Goal: Task Accomplishment & Management: Manage account settings

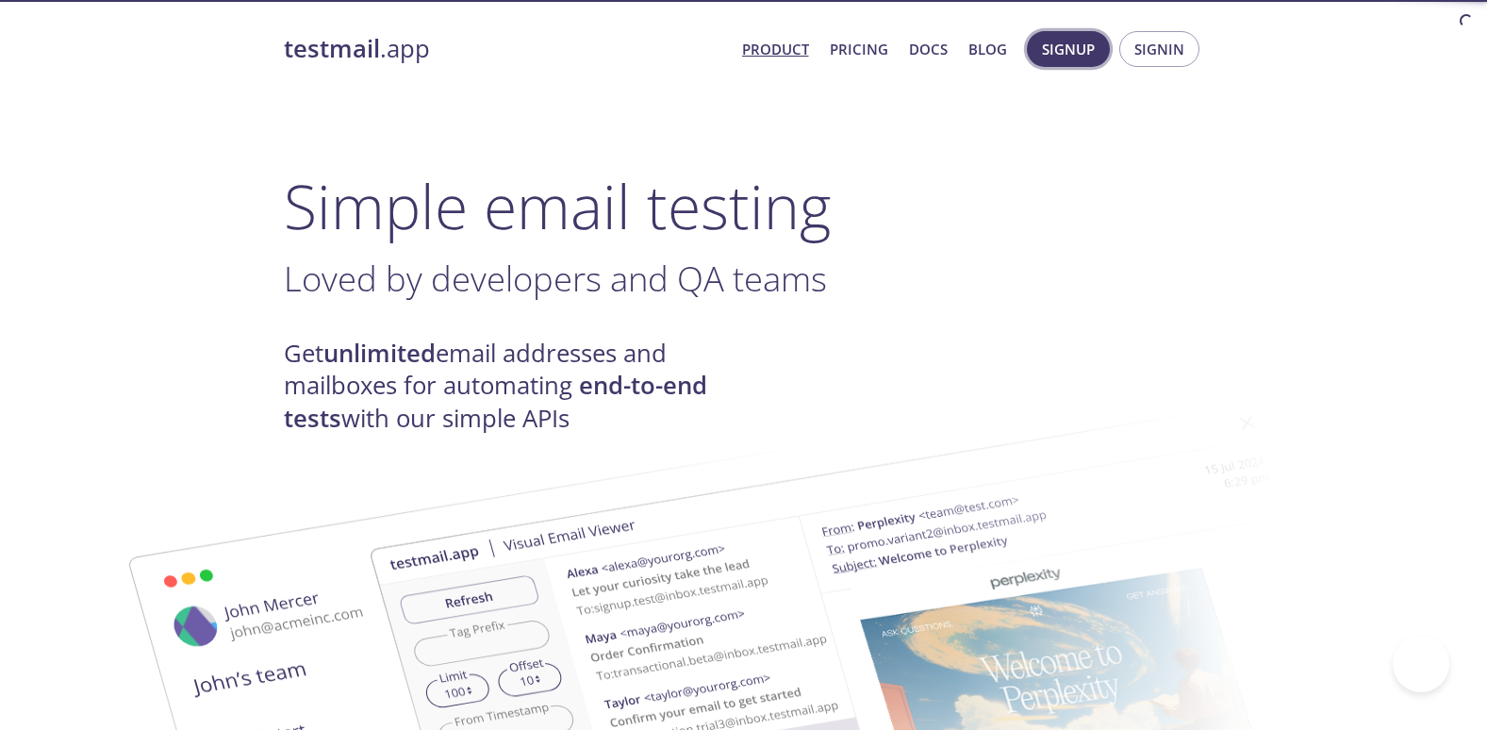
click at [1076, 56] on span "Signup" at bounding box center [1068, 49] width 53 height 25
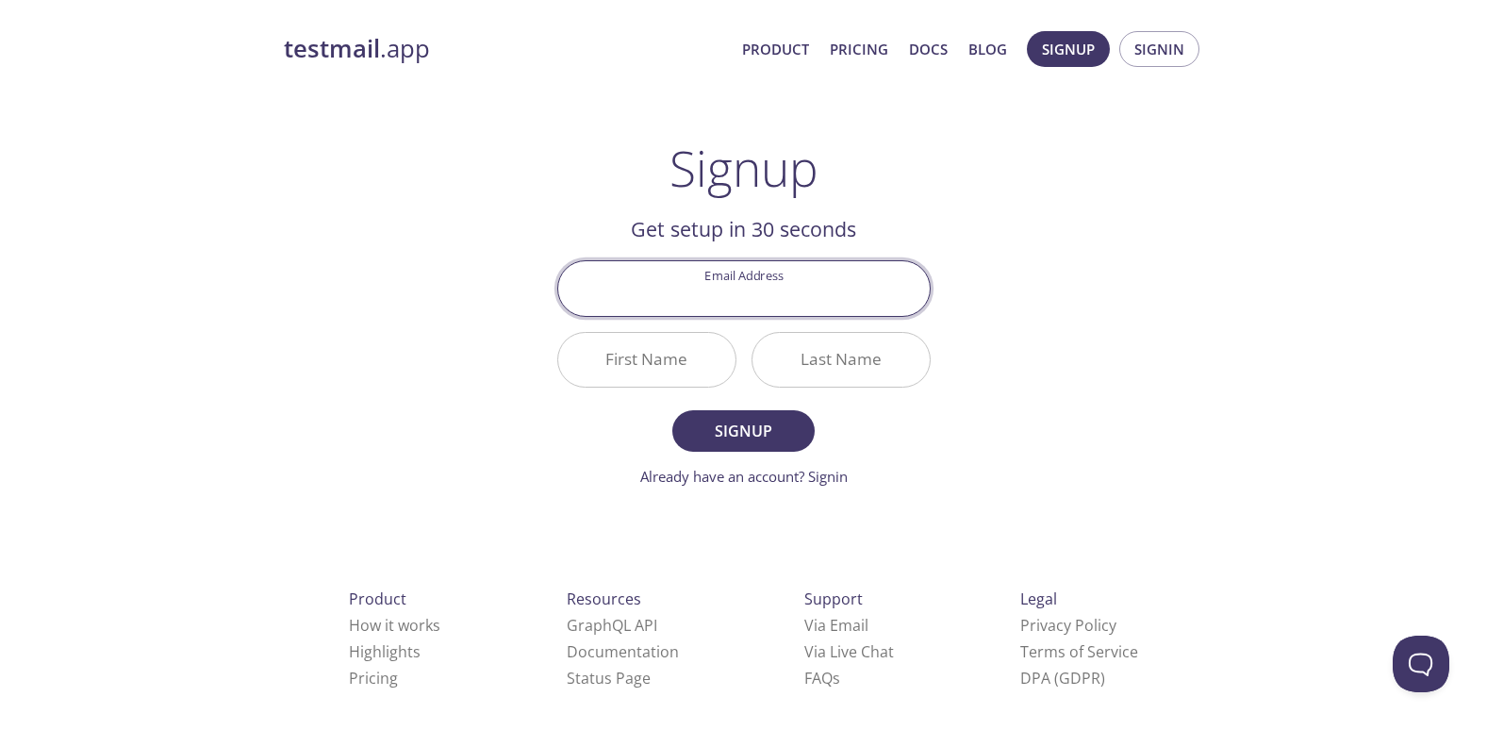
click at [1195, 33] on span "Signup Signin" at bounding box center [1113, 48] width 182 height 45
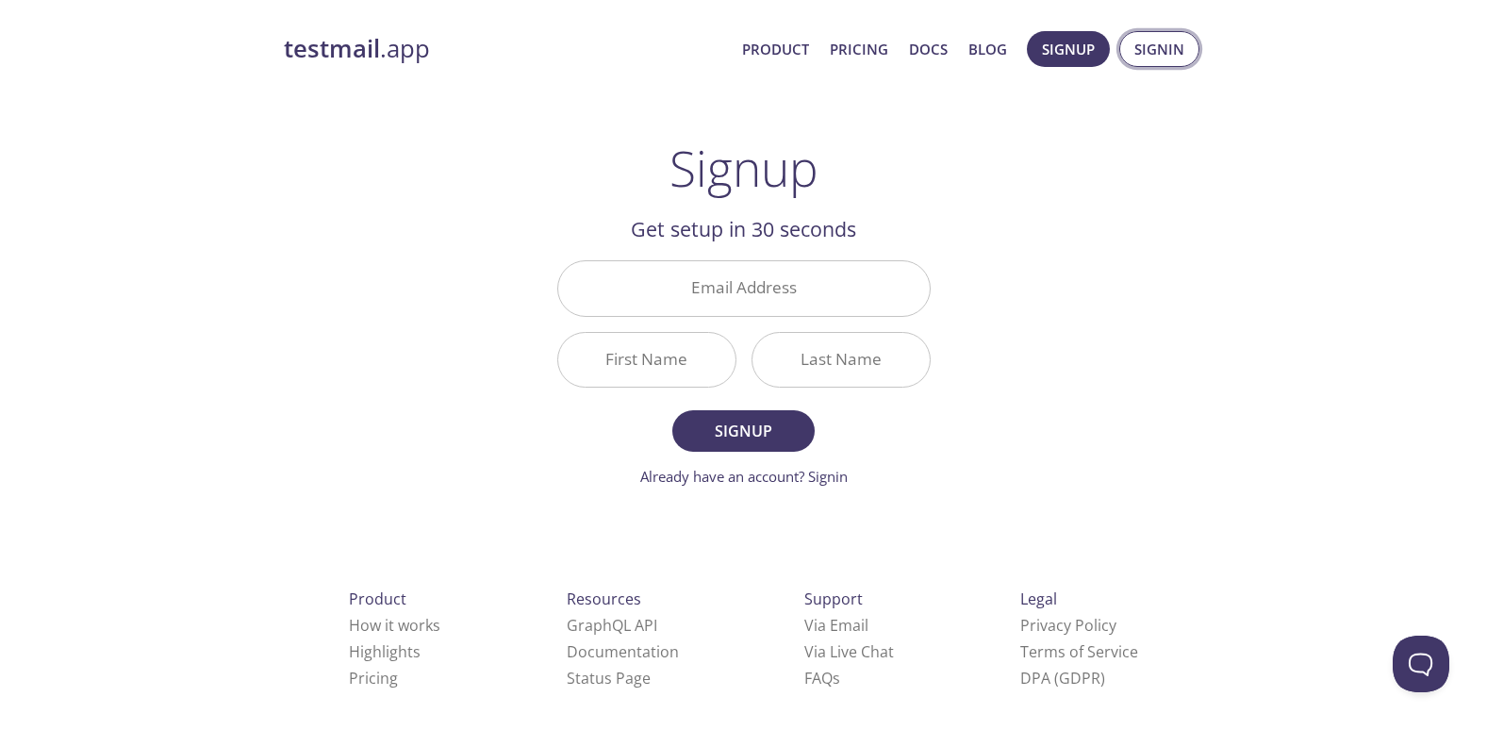
click at [1172, 40] on span "Signin" at bounding box center [1160, 49] width 50 height 25
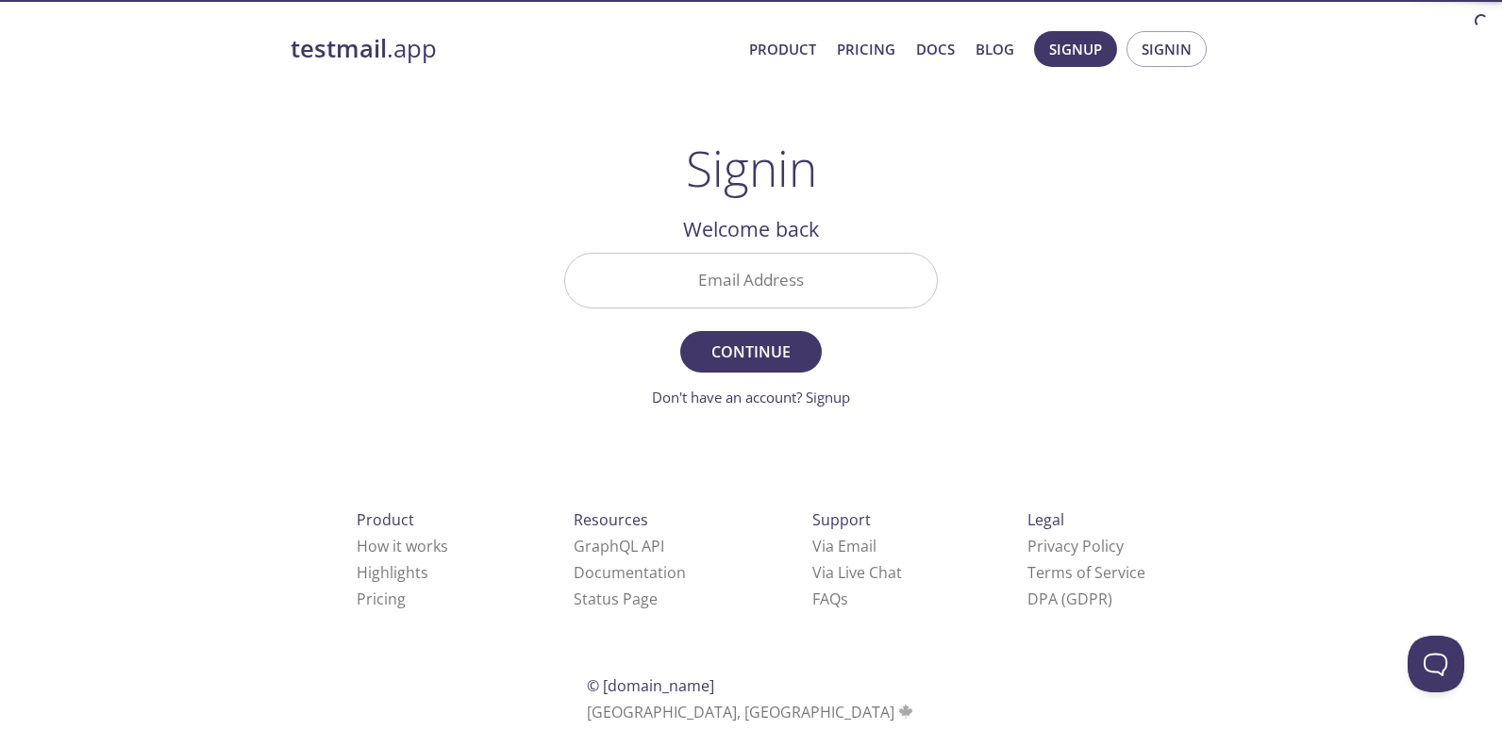
click at [804, 273] on input "Email Address" at bounding box center [751, 281] width 372 height 54
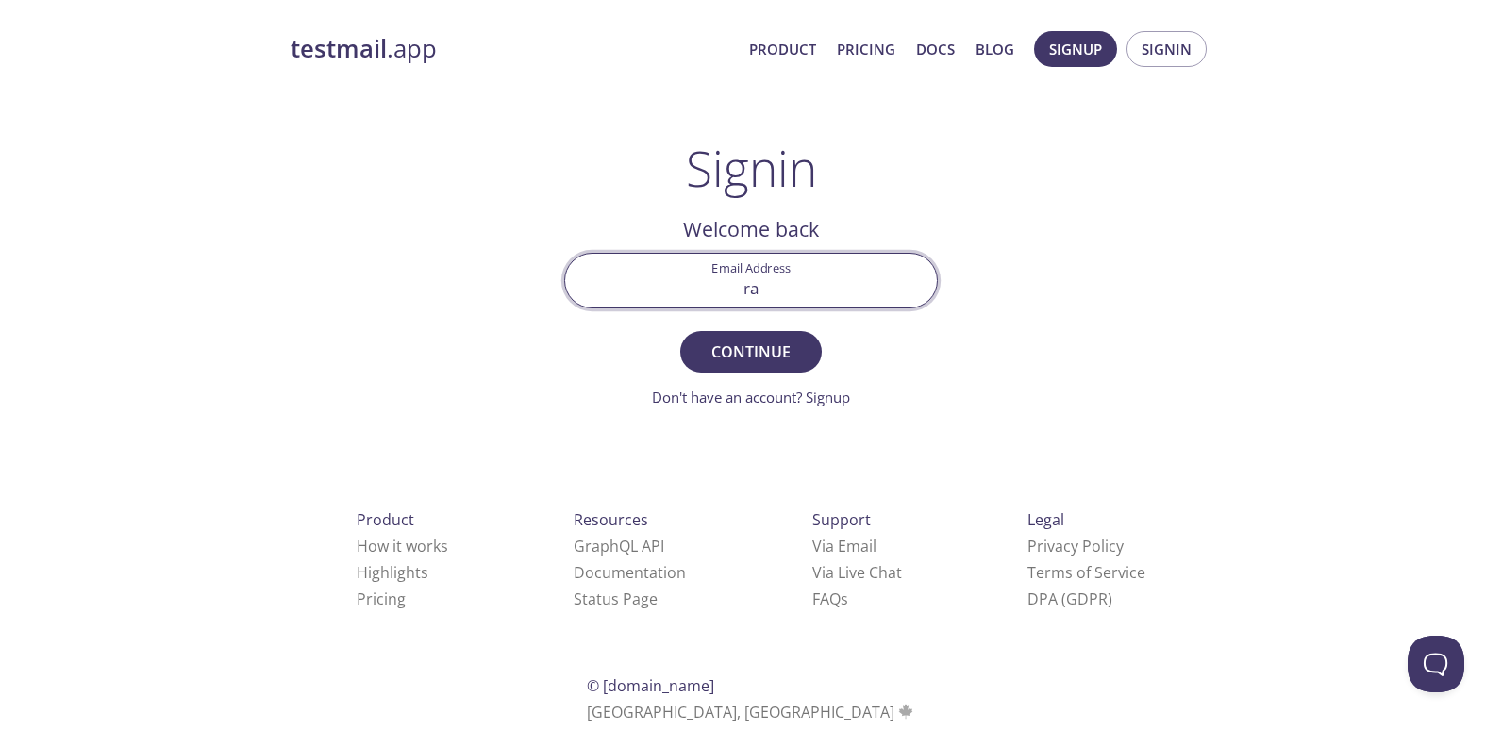
type input "r"
type input "[EMAIL_ADDRESS][DOMAIN_NAME]"
click at [680, 331] on button "Continue" at bounding box center [750, 352] width 141 height 42
click at [795, 290] on input "Signin Security Code" at bounding box center [751, 281] width 372 height 54
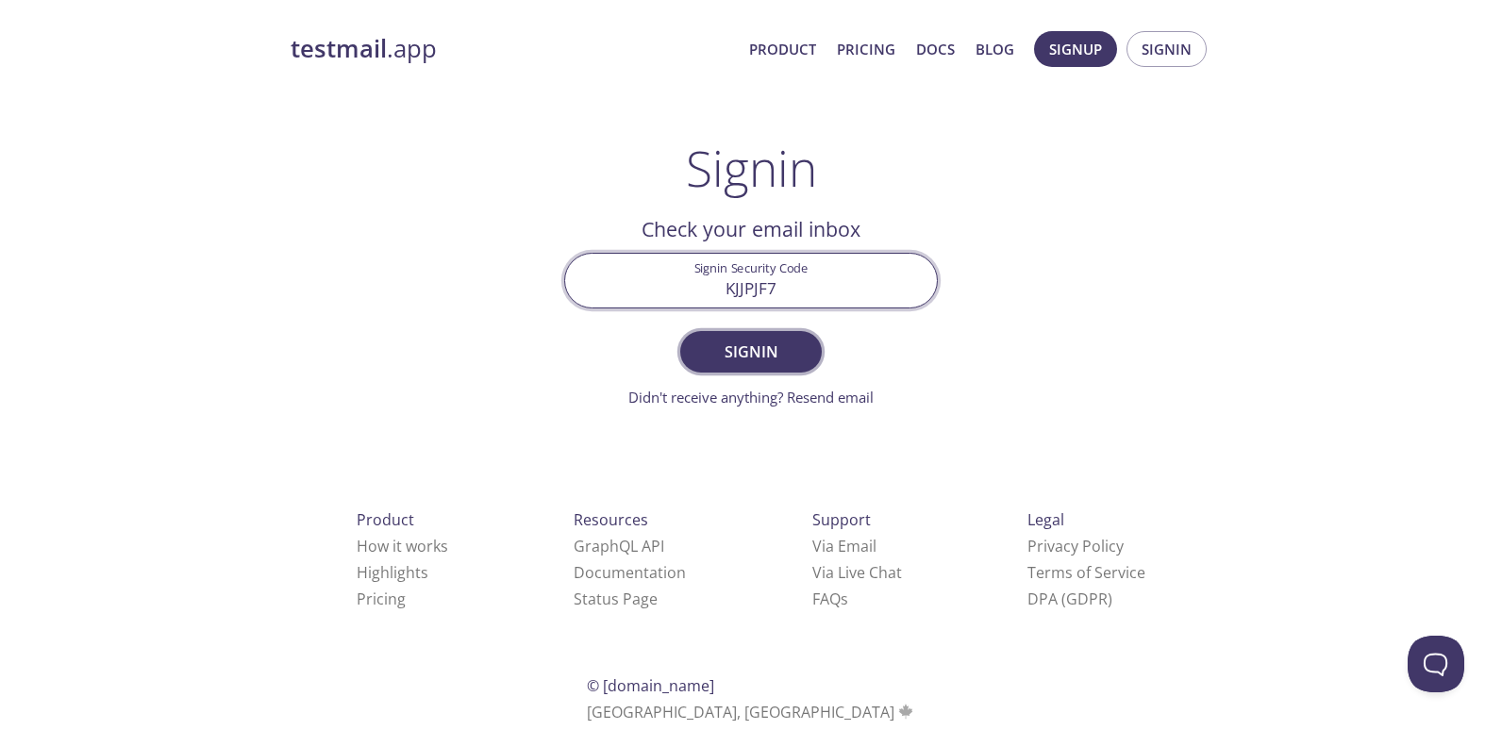
type input "KJJPJF7"
click at [789, 352] on span "Signin" at bounding box center [751, 352] width 100 height 26
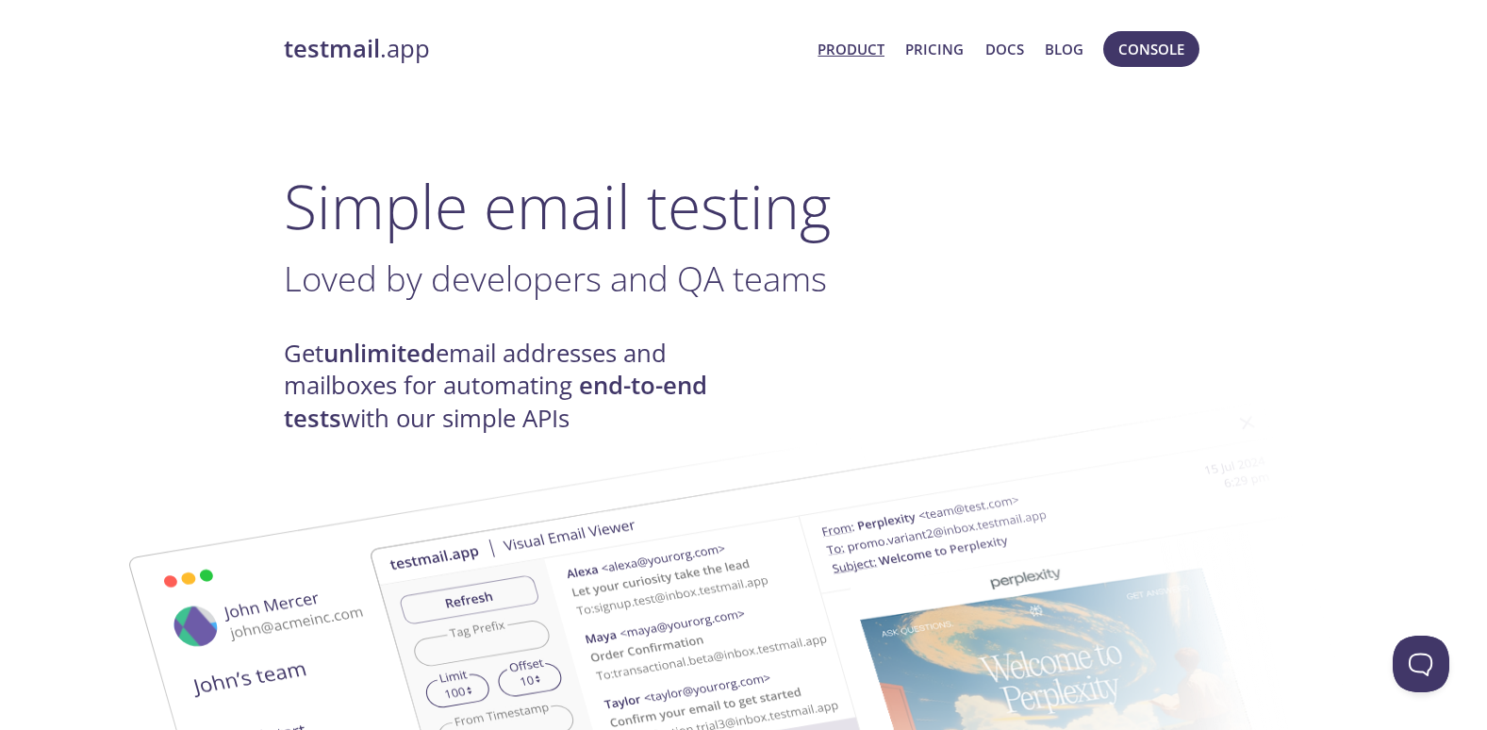
click at [385, 57] on link "testmail .app" at bounding box center [544, 49] width 520 height 32
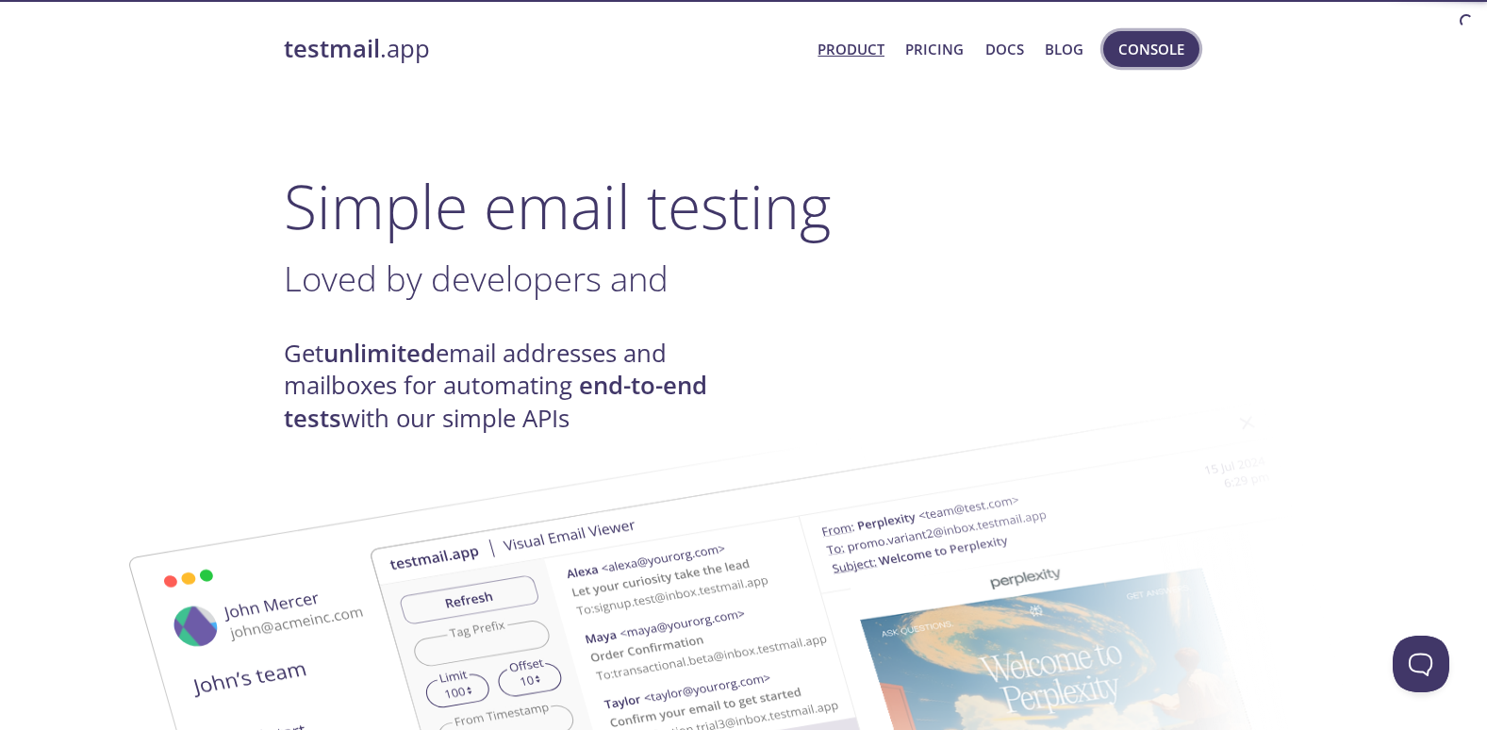
click at [1149, 48] on span "Console" at bounding box center [1152, 49] width 66 height 25
